Goal: Navigation & Orientation: Go to known website

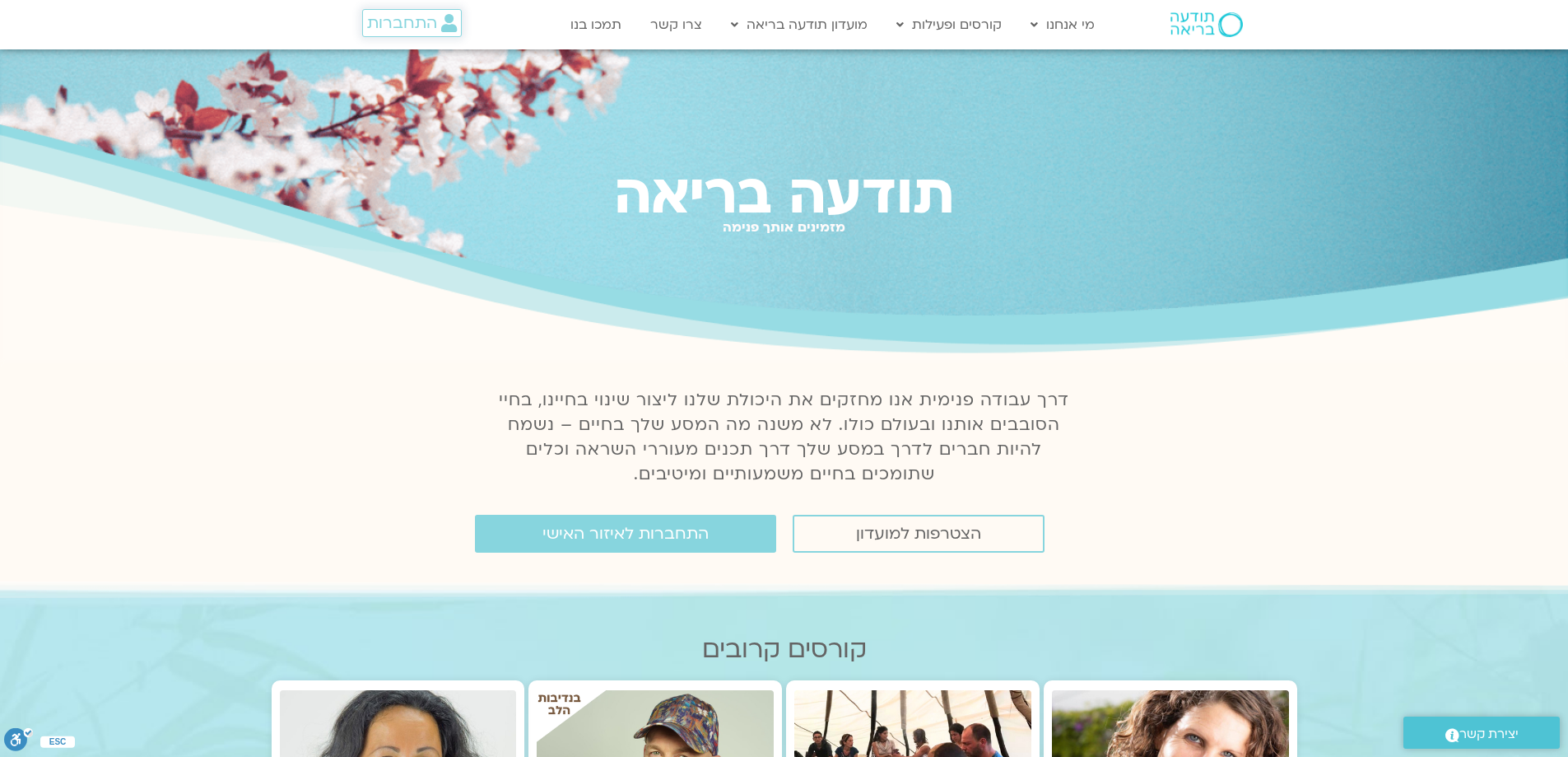
click at [415, 27] on span "התחברות" at bounding box center [402, 22] width 70 height 18
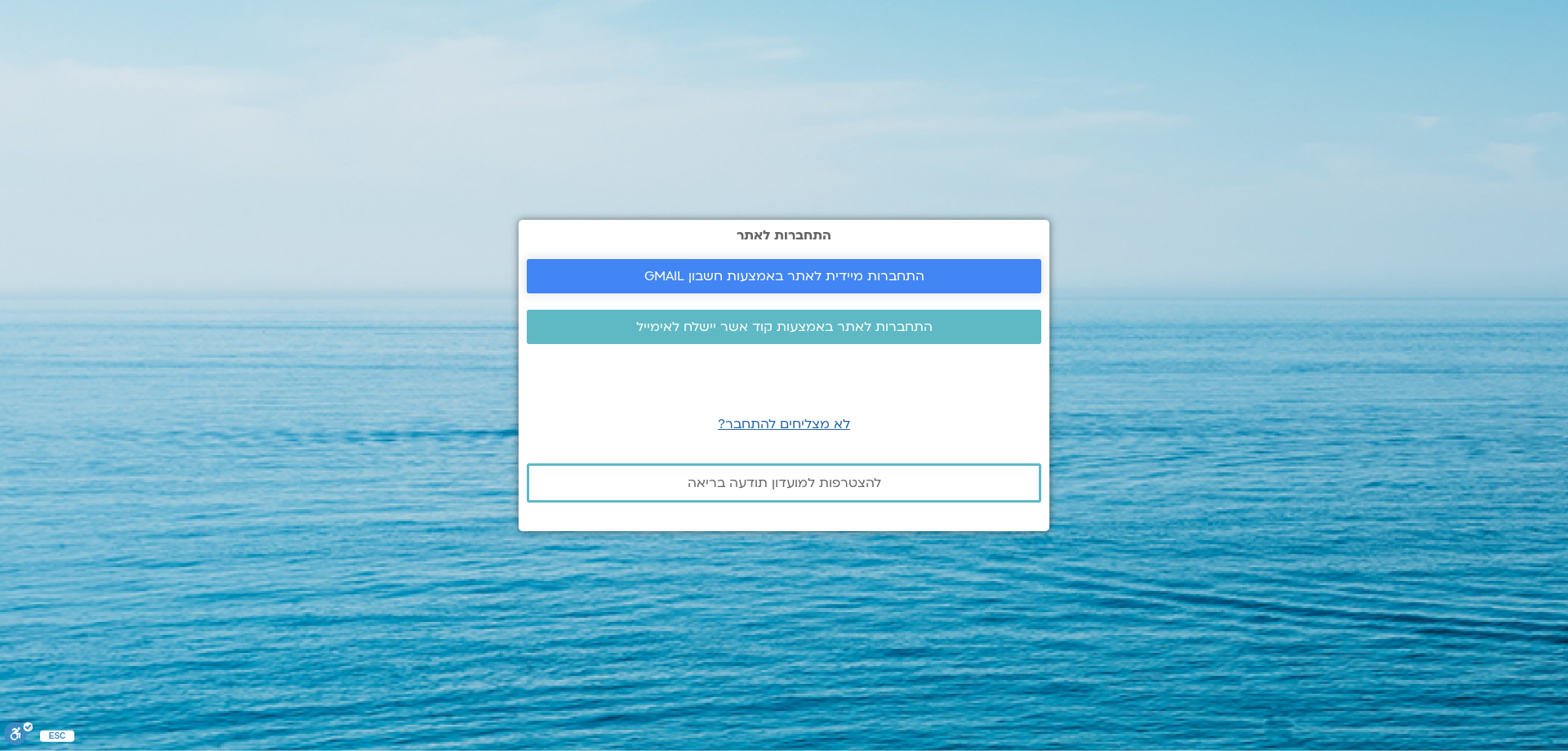
click at [800, 278] on span "התחברות מיידית לאתר באמצעות חשבון GMAIL" at bounding box center [784, 275] width 280 height 14
